Goal: Task Accomplishment & Management: Use online tool/utility

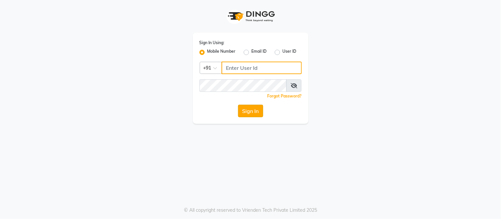
type input "8750002626"
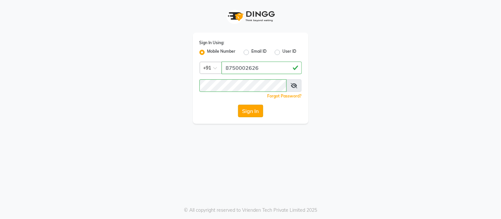
click at [255, 110] on button "Sign In" at bounding box center [250, 111] width 25 height 13
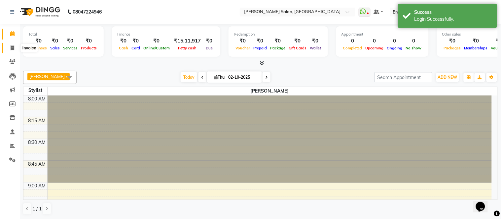
click at [14, 46] on icon at bounding box center [13, 48] width 4 height 5
select select "6469"
select select "service"
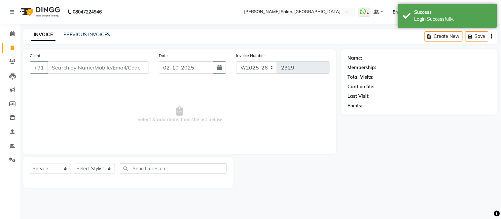
click at [65, 67] on input "Client" at bounding box center [98, 67] width 101 height 13
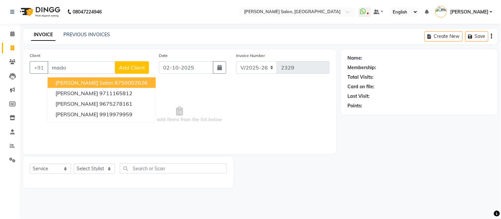
click at [85, 84] on span "[PERSON_NAME] salon" at bounding box center [84, 83] width 58 height 7
type input "8750002626"
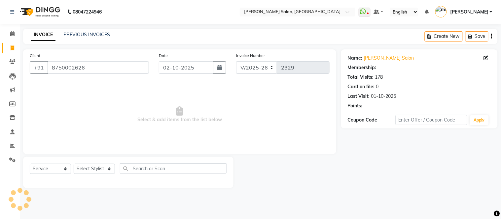
select select "1: Object"
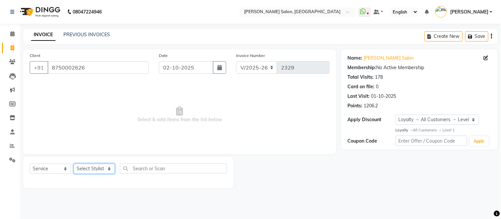
click at [109, 169] on select "Select Stylist [PERSON_NAME] [PERSON_NAME] [PERSON_NAME] [PERSON_NAME] [PERSON_…" at bounding box center [94, 169] width 41 height 10
select select "85906"
click at [74, 164] on select "Select Stylist [PERSON_NAME] [PERSON_NAME] [PERSON_NAME] [PERSON_NAME] [PERSON_…" at bounding box center [94, 169] width 41 height 10
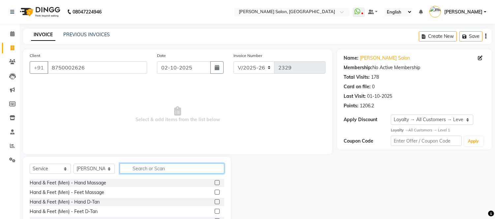
click at [138, 170] on input "text" at bounding box center [172, 169] width 105 height 10
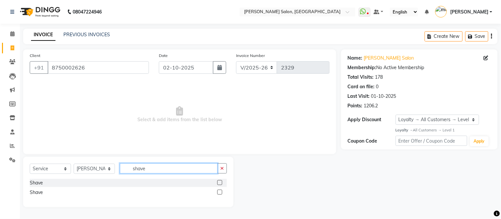
type input "shave"
click at [220, 184] on label at bounding box center [219, 183] width 5 height 5
click at [220, 184] on input "checkbox" at bounding box center [219, 183] width 4 height 4
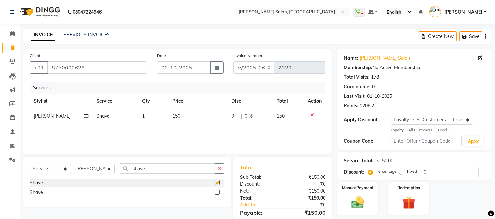
checkbox input "false"
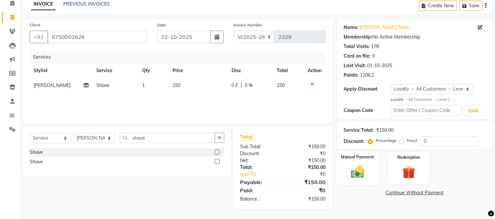
click at [360, 172] on img at bounding box center [358, 172] width 22 height 16
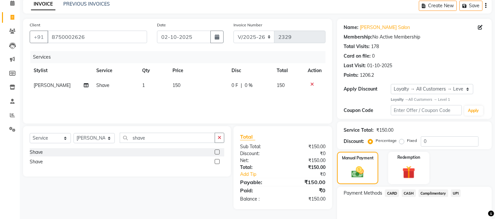
click at [411, 192] on span "CASH" at bounding box center [409, 194] width 14 height 8
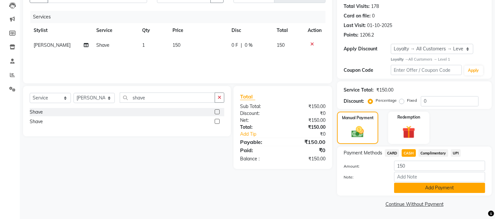
click at [412, 190] on button "Add Payment" at bounding box center [439, 188] width 91 height 10
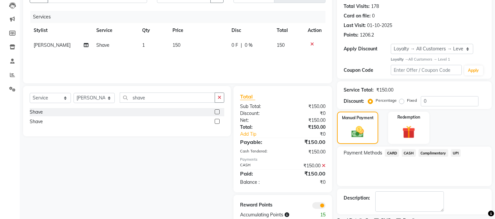
scroll to position [98, 0]
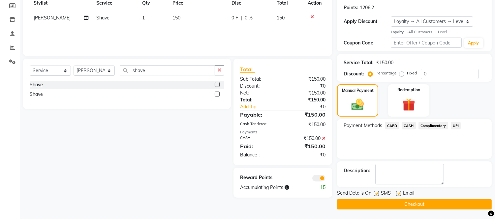
click at [408, 203] on button "Checkout" at bounding box center [414, 205] width 155 height 10
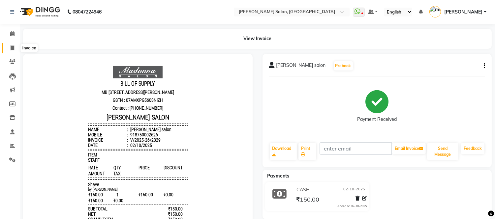
click at [12, 50] on icon at bounding box center [13, 48] width 4 height 5
select select "service"
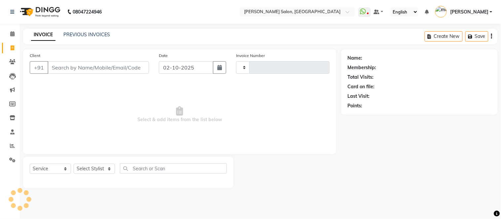
type input "2330"
select select "6469"
click at [76, 33] on link "PREVIOUS INVOICES" at bounding box center [86, 35] width 47 height 6
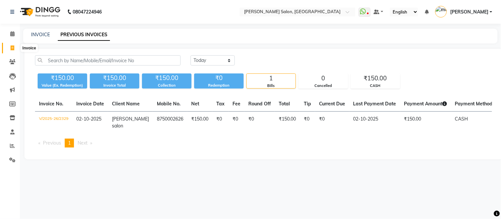
click at [11, 46] on icon at bounding box center [13, 48] width 4 height 5
select select "service"
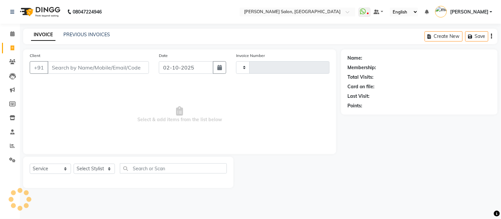
type input "2330"
select select "6469"
click at [90, 34] on link "PREVIOUS INVOICES" at bounding box center [86, 35] width 47 height 6
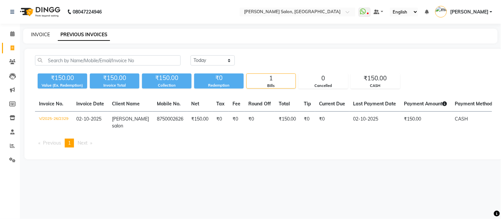
click at [38, 33] on link "INVOICE" at bounding box center [40, 35] width 19 height 6
select select "6469"
select select "service"
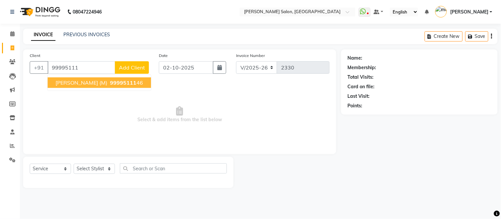
click at [89, 80] on span "[PERSON_NAME] (M)" at bounding box center [81, 83] width 52 height 7
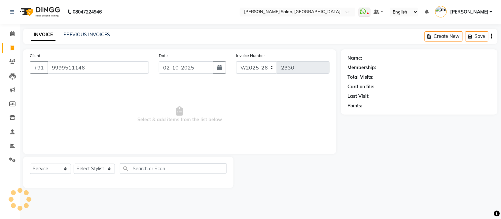
type input "9999511146"
select select "2: Object"
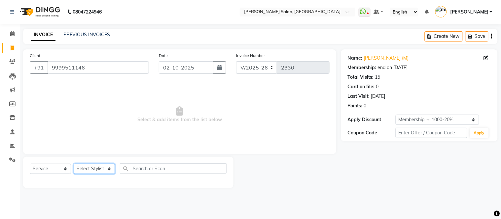
click at [108, 170] on select "Select Stylist [PERSON_NAME] [PERSON_NAME] [PERSON_NAME] [PERSON_NAME] [PERSON_…" at bounding box center [94, 169] width 41 height 10
select select "85906"
click at [74, 164] on select "Select Stylist [PERSON_NAME] [PERSON_NAME] [PERSON_NAME] [PERSON_NAME] [PERSON_…" at bounding box center [94, 169] width 41 height 10
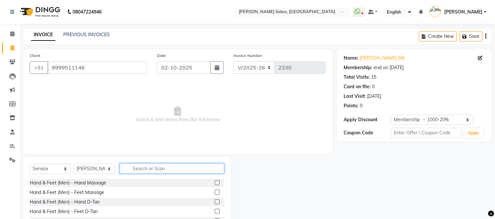
click at [140, 172] on input "text" at bounding box center [172, 169] width 105 height 10
type input "hair cut"
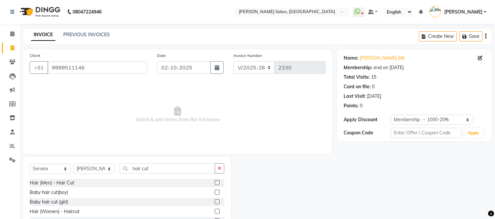
click at [218, 183] on label at bounding box center [217, 183] width 5 height 5
click at [218, 183] on input "checkbox" at bounding box center [217, 183] width 4 height 4
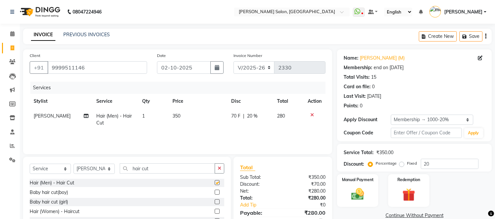
checkbox input "false"
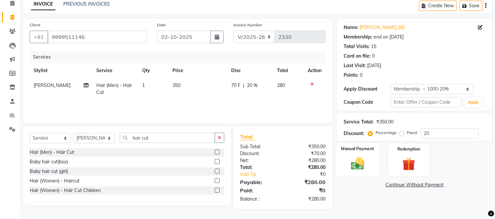
click at [354, 166] on img at bounding box center [358, 164] width 22 height 16
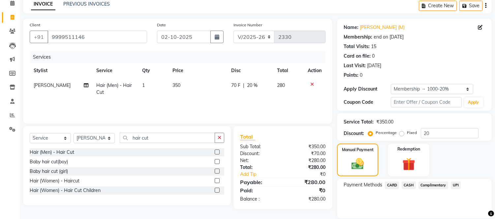
click at [409, 184] on span "CASH" at bounding box center [409, 186] width 14 height 8
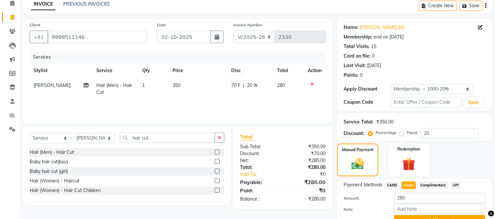
scroll to position [63, 0]
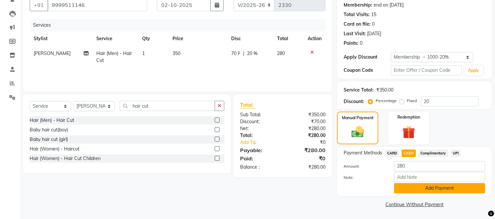
click at [412, 185] on button "Add Payment" at bounding box center [439, 188] width 91 height 10
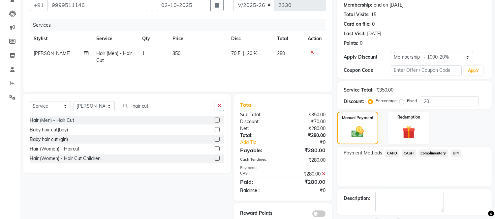
scroll to position [90, 0]
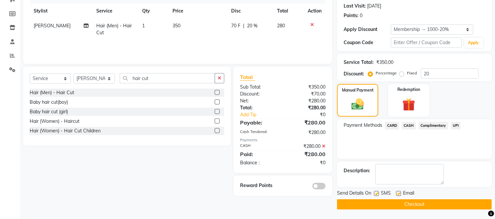
click at [408, 204] on button "Checkout" at bounding box center [414, 205] width 155 height 10
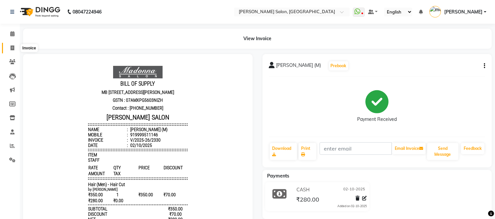
click at [12, 48] on icon at bounding box center [13, 48] width 4 height 5
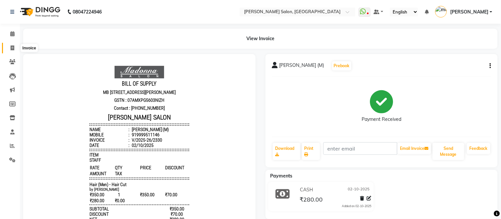
select select "service"
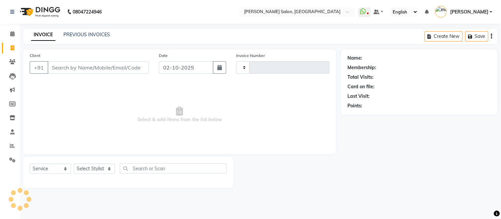
type input "2331"
select select "6469"
